Goal: Information Seeking & Learning: Learn about a topic

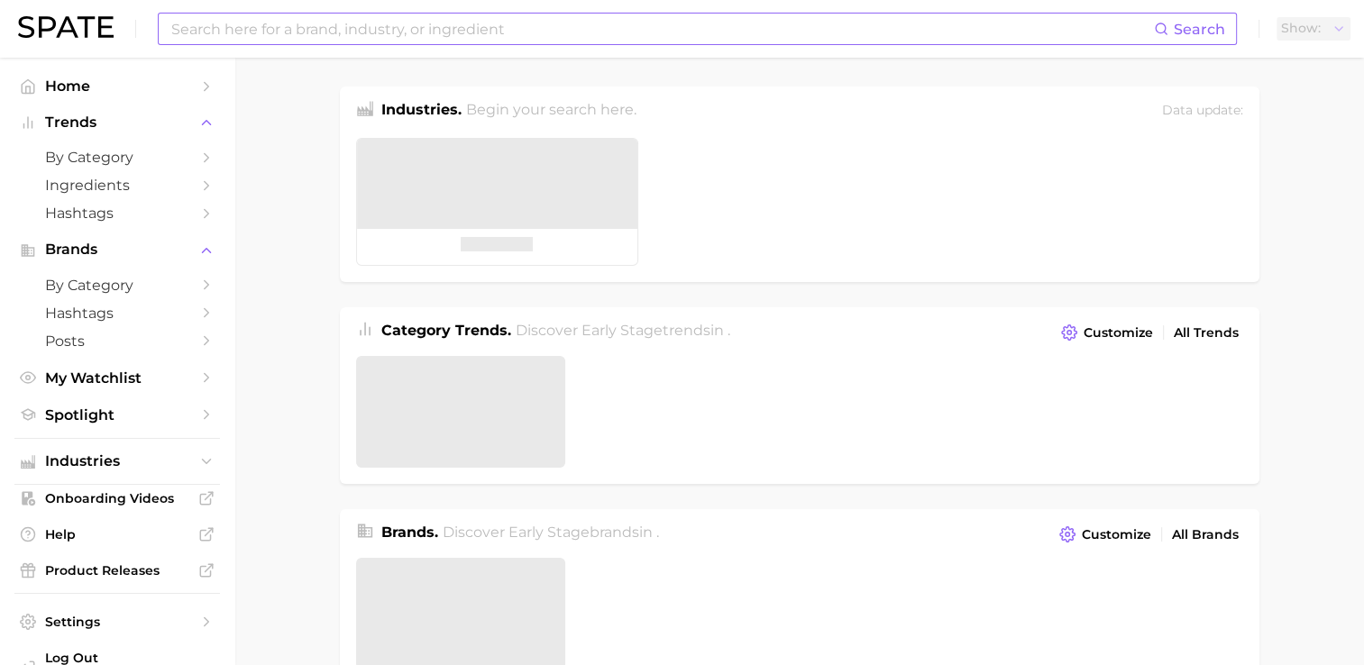
click at [505, 32] on input at bounding box center [661, 29] width 984 height 31
type input "e"
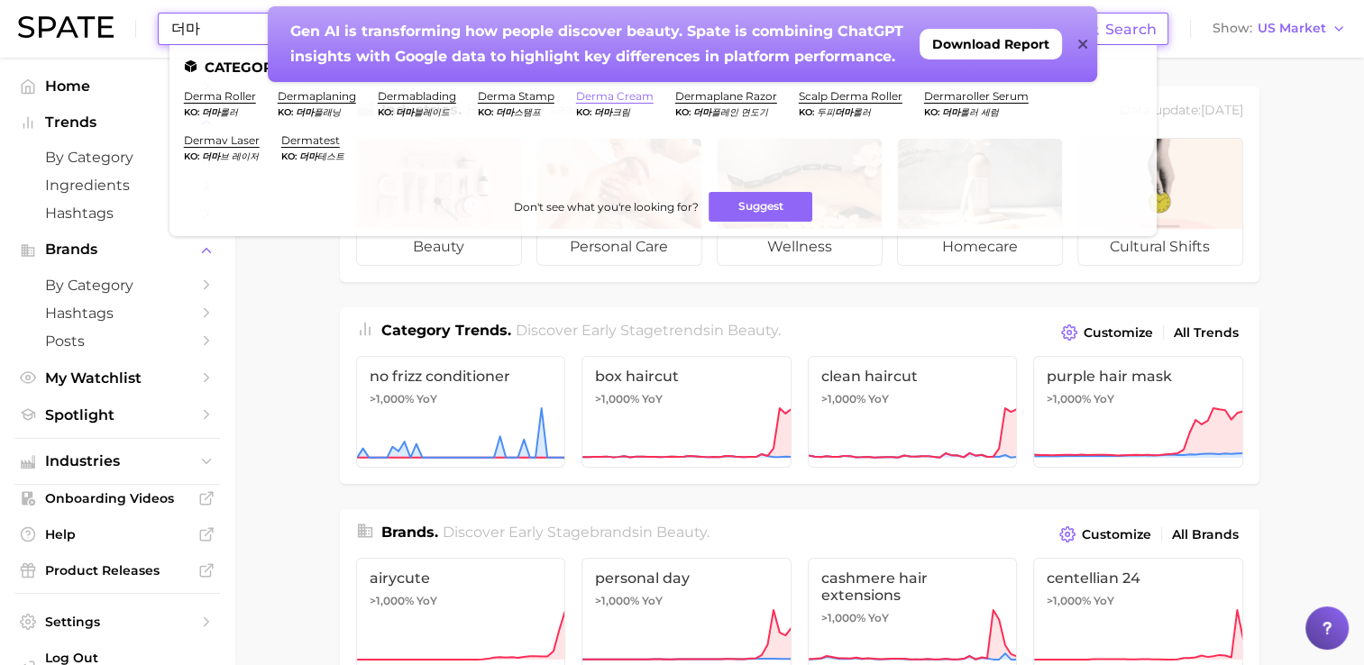
type input "더마"
click at [609, 93] on link "derma cream" at bounding box center [615, 96] width 78 height 14
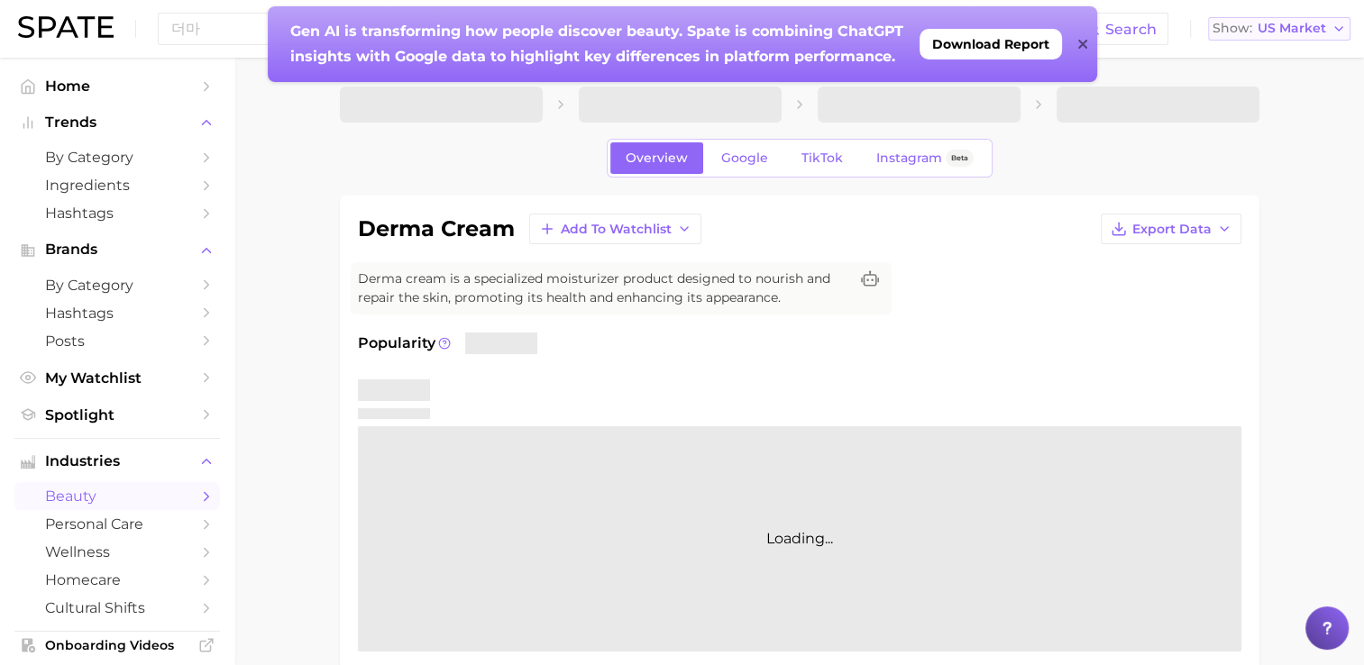
click at [1302, 33] on span "US Market" at bounding box center [1292, 28] width 69 height 10
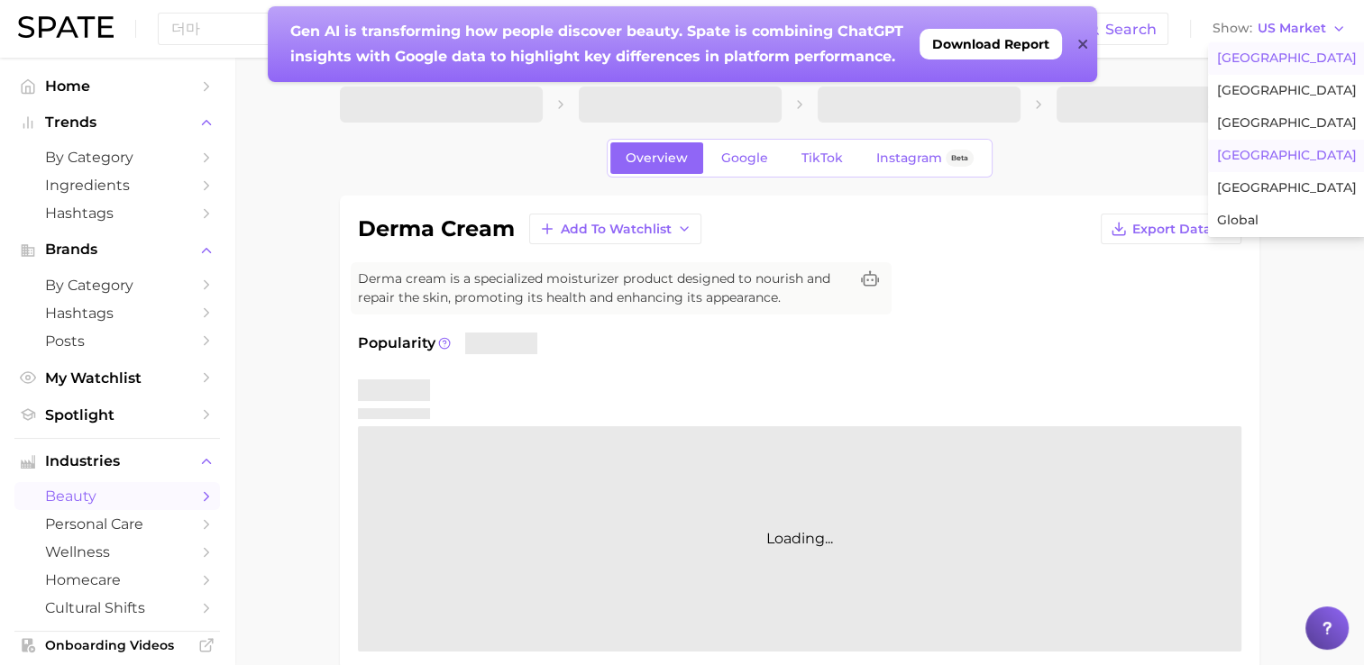
click at [1283, 158] on span "South Korea" at bounding box center [1287, 155] width 140 height 15
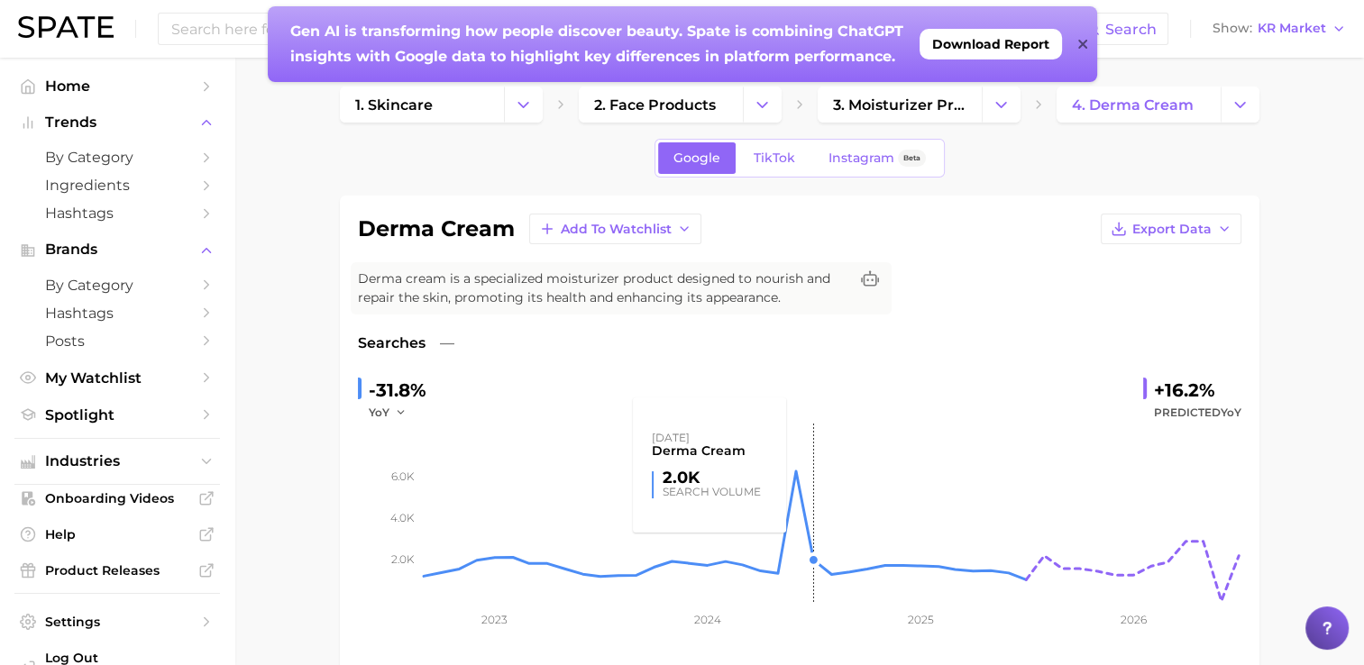
scroll to position [90, 0]
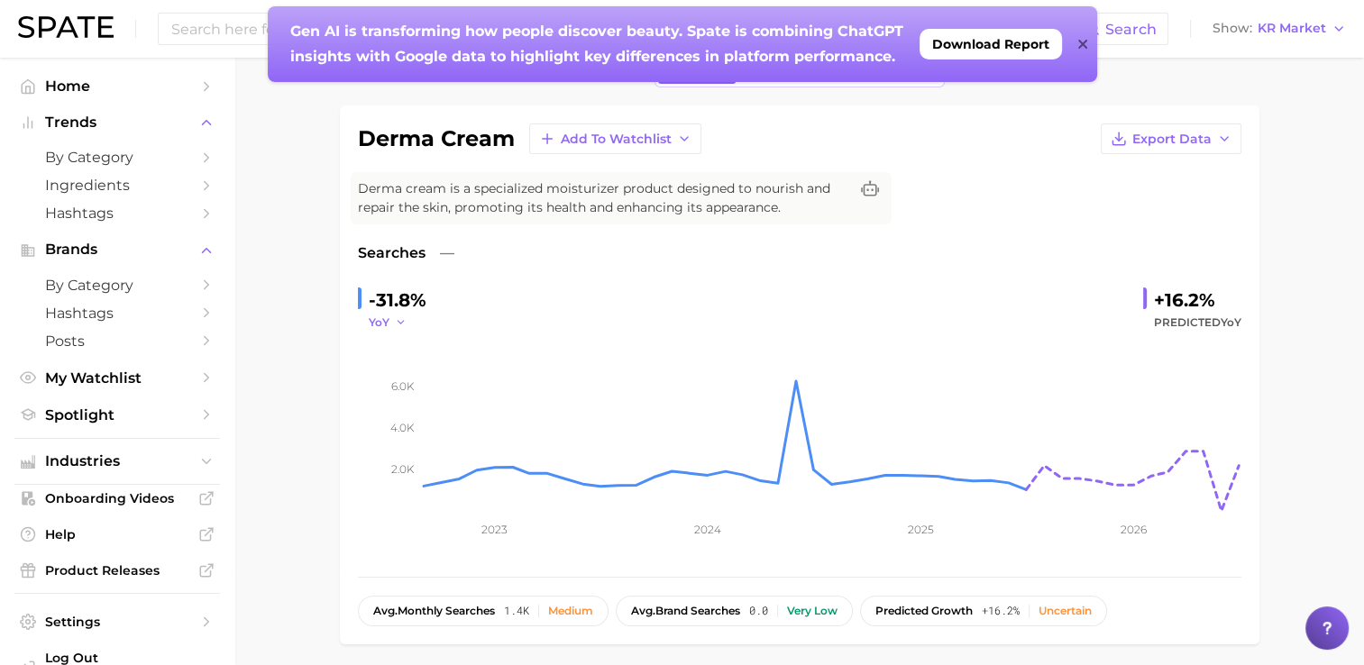
click at [372, 326] on span "YoY" at bounding box center [379, 322] width 21 height 15
click at [422, 383] on button "QoQ" at bounding box center [468, 384] width 198 height 32
